Goal: Transaction & Acquisition: Purchase product/service

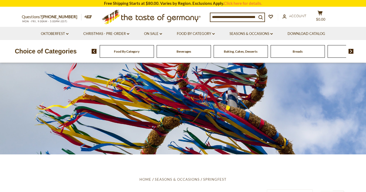
click at [124, 48] on div "Food By Category" at bounding box center [127, 51] width 54 height 13
click at [126, 53] on span "Food By Category" at bounding box center [126, 51] width 25 height 4
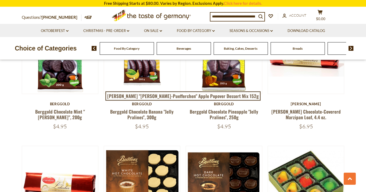
scroll to position [729, 0]
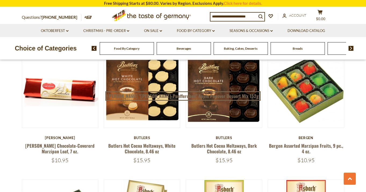
click at [238, 13] on input at bounding box center [233, 17] width 46 height 8
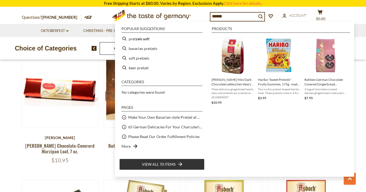
type input "*******"
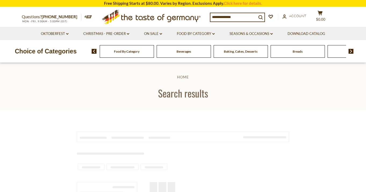
type input "*******"
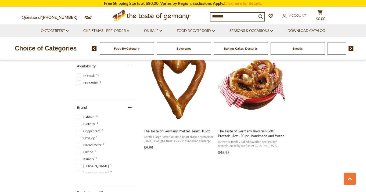
scroll to position [247, 0]
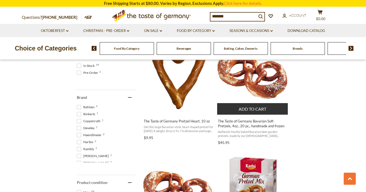
click at [263, 85] on img "The Taste of Germany Bavarian Soft Pretzels, 4oz., 20 pc., handmade and frozen" at bounding box center [252, 74] width 71 height 71
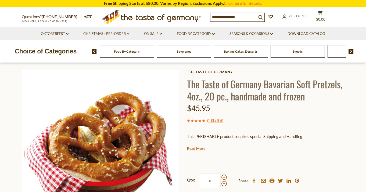
scroll to position [39, 0]
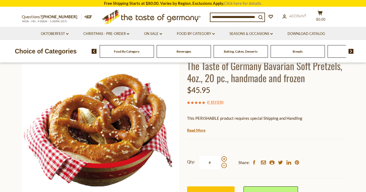
click at [245, 5] on link "Click here for details." at bounding box center [243, 3] width 38 height 5
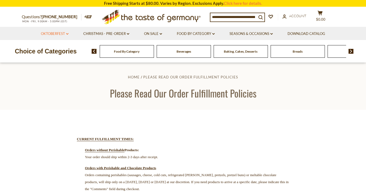
click at [66, 34] on icon at bounding box center [67, 34] width 2 height 2
click at [66, 34] on icon "dropdown_arrow" at bounding box center [67, 34] width 2 height 2
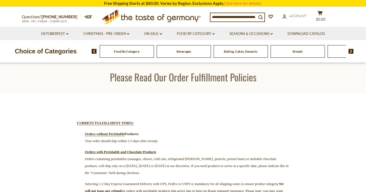
scroll to position [19, 0]
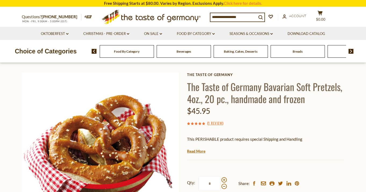
scroll to position [39, 0]
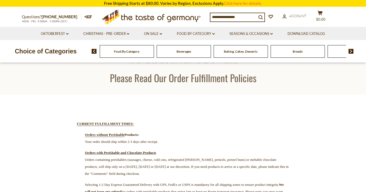
scroll to position [34, 0]
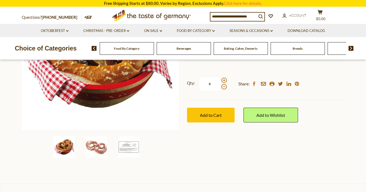
scroll to position [104, 0]
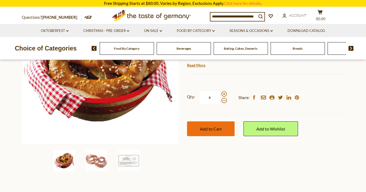
click at [208, 128] on span "Add to Cart" at bounding box center [211, 128] width 22 height 5
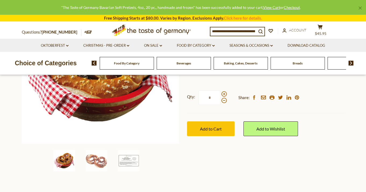
click at [240, 32] on input at bounding box center [233, 31] width 46 height 8
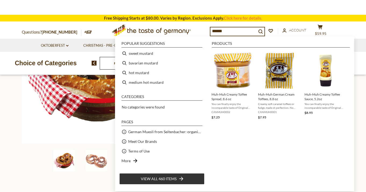
type input "*******"
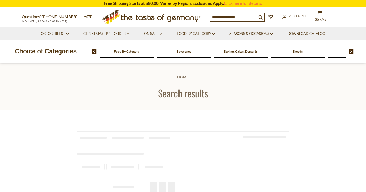
type input "*******"
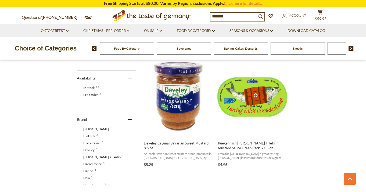
scroll to position [228, 0]
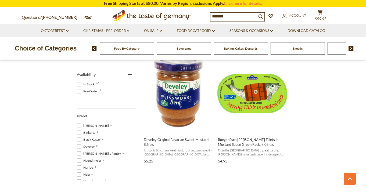
click at [98, 158] on span "Haendlmeier 3" at bounding box center [90, 160] width 26 height 5
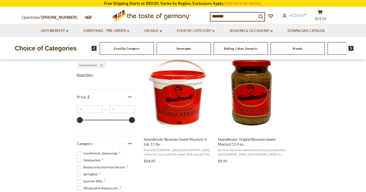
scroll to position [114, 0]
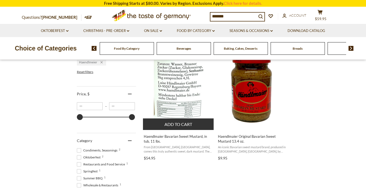
click at [194, 99] on img "Haendlmaier Bavarian Sweet Mustard, in tub, 11 lbs." at bounding box center [178, 89] width 71 height 71
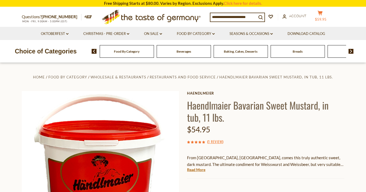
click at [323, 17] on button "cart $59.95" at bounding box center [320, 16] width 16 height 13
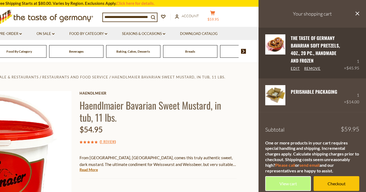
scroll to position [6, 0]
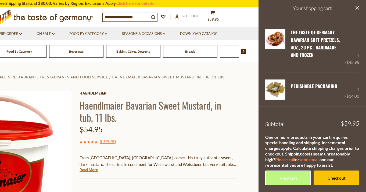
click at [241, 106] on section "Home Food By Category Wholesale & Restaurants Restaurants and Food Service Haen…" at bounding box center [76, 182] width 366 height 239
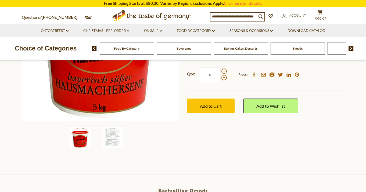
scroll to position [139, 0]
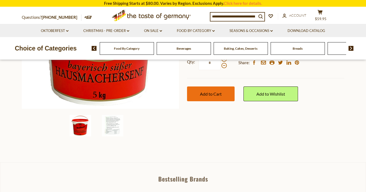
click at [217, 98] on button "Add to Cart" at bounding box center [211, 93] width 48 height 15
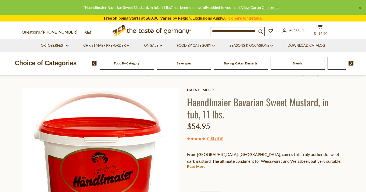
scroll to position [0, 0]
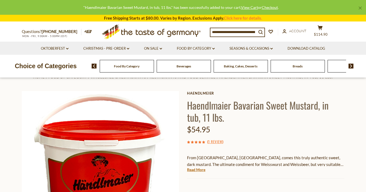
click at [322, 25] on div "Questions? 800-881-6419 MON - FRI, 9:00AM - 5:00PM (EST) .st0{fill:#EDD300;} .s…" at bounding box center [183, 32] width 330 height 20
click at [322, 26] on icon at bounding box center [319, 27] width 5 height 5
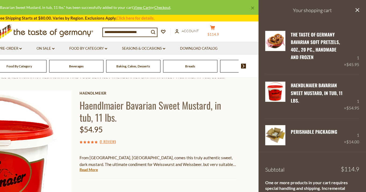
scroll to position [2, 0]
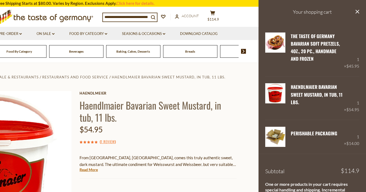
click at [129, 13] on input at bounding box center [126, 17] width 46 height 8
type input "*******"
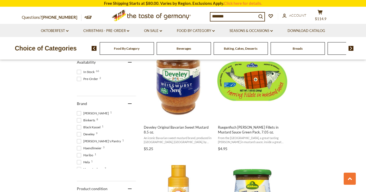
scroll to position [239, 0]
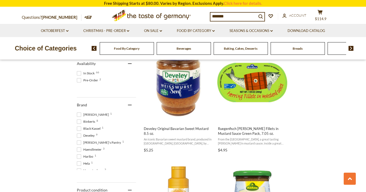
click at [96, 149] on span "Haendlmeier 3" at bounding box center [90, 149] width 26 height 5
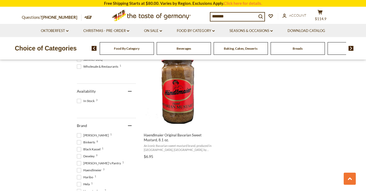
scroll to position [237, 0]
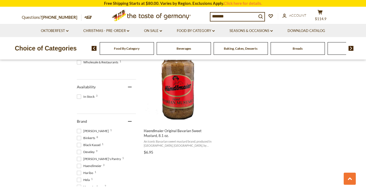
click at [79, 165] on span at bounding box center [79, 166] width 4 height 4
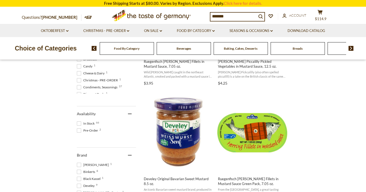
scroll to position [187, 0]
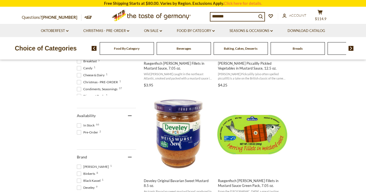
click at [86, 125] on span "In Stock 66" at bounding box center [86, 125] width 19 height 5
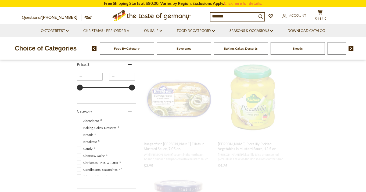
scroll to position [0, 0]
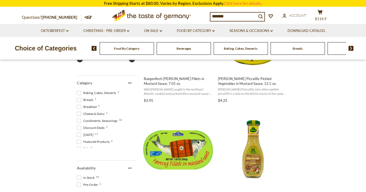
scroll to position [5, 0]
click at [79, 123] on span at bounding box center [79, 123] width 4 height 4
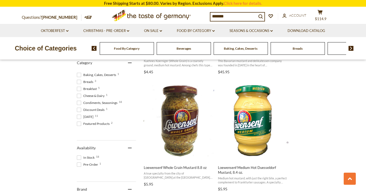
scroll to position [200, 0]
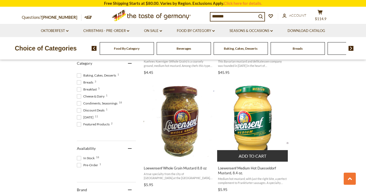
click at [269, 122] on img "Loewensenf Medium Hot Duesseldorf Mustard, 8.4 oz." at bounding box center [252, 121] width 71 height 71
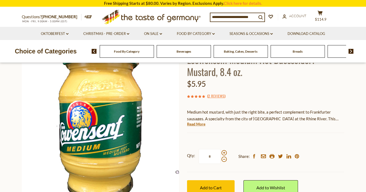
scroll to position [82, 0]
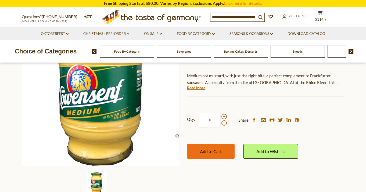
click at [215, 152] on span "Add to Cart" at bounding box center [211, 151] width 22 height 5
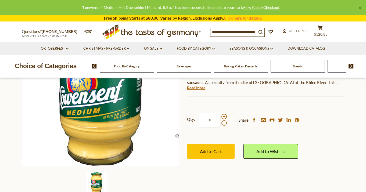
click at [218, 33] on input at bounding box center [233, 32] width 46 height 8
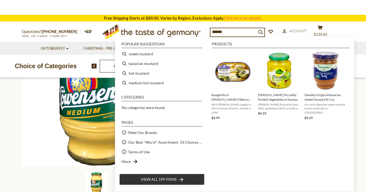
type input "*******"
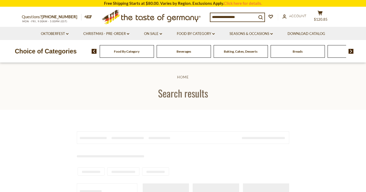
type input "*******"
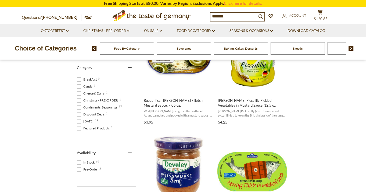
scroll to position [20, 0]
click at [96, 106] on span "Condiments, Seasonings 37" at bounding box center [98, 106] width 42 height 5
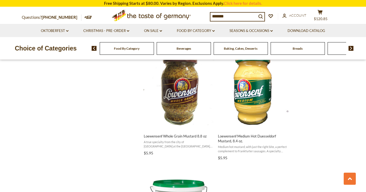
scroll to position [458, 0]
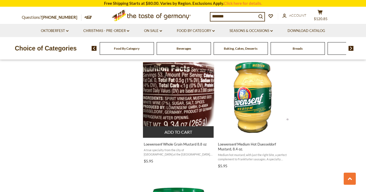
click at [170, 132] on button "Add to cart" at bounding box center [178, 132] width 71 height 12
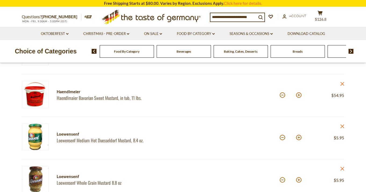
scroll to position [143, 0]
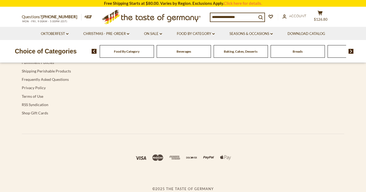
type input "*******"
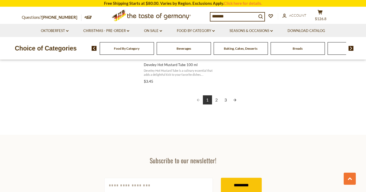
scroll to position [965, 0]
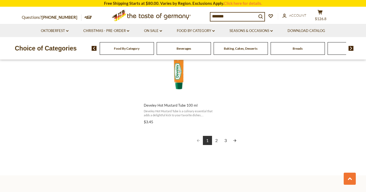
click at [214, 142] on link "2" at bounding box center [216, 140] width 9 height 9
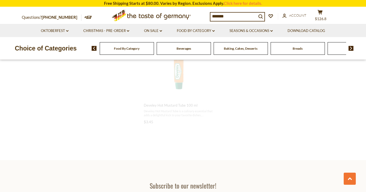
scroll to position [388, 0]
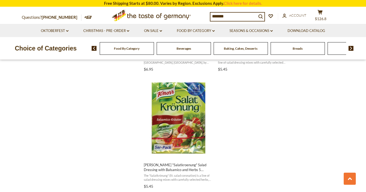
scroll to position [920, 0]
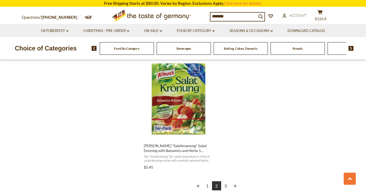
click at [223, 184] on link "3" at bounding box center [225, 185] width 9 height 9
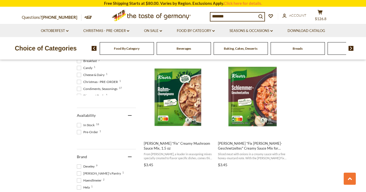
scroll to position [224, 0]
